Goal: Book appointment/travel/reservation

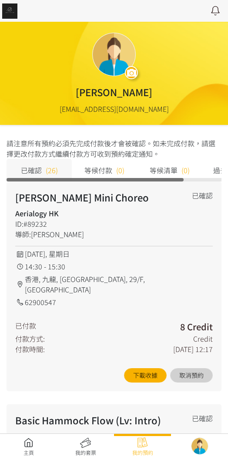
click at [28, 450] on link at bounding box center [28, 446] width 57 height 19
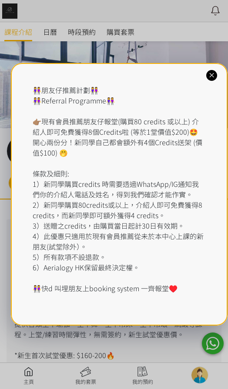
click at [84, 26] on div "👭朋友仔推薦計劃👭 👭Referral Programme👭 👉🏽現有會員推薦朋友仔報堂(購買80 credits 或以上) 介紹人即可免費獲得8個Credi…" at bounding box center [114, 194] width 228 height 389
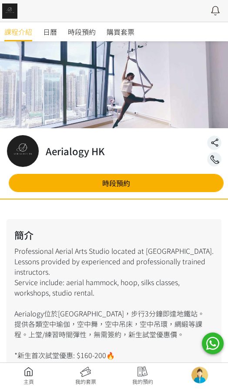
click at [78, 30] on span "時段預約" at bounding box center [82, 32] width 28 height 10
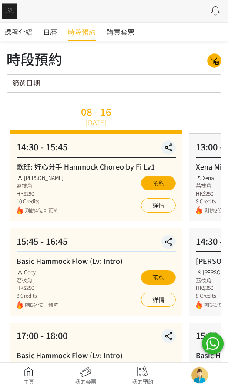
scroll to position [0, 0]
